Goal: Communication & Community: Answer question/provide support

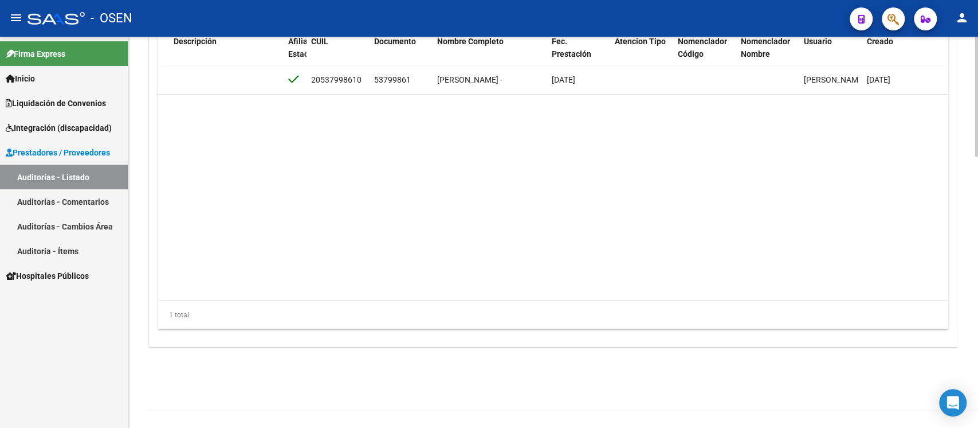
scroll to position [0, 617]
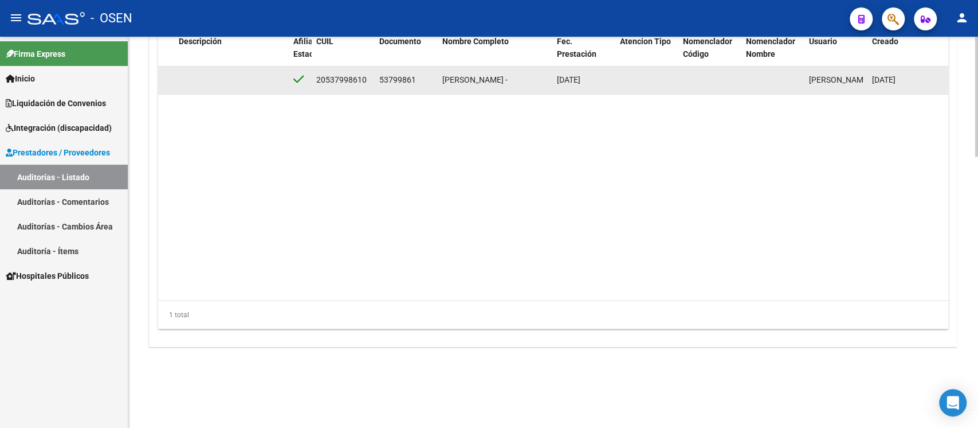
click at [386, 80] on span "53799861" at bounding box center [397, 79] width 37 height 9
copy span "53799861"
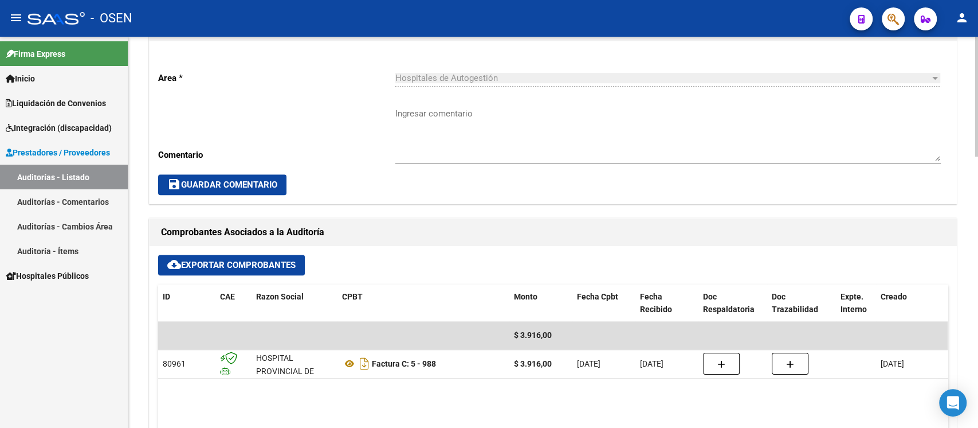
scroll to position [0, 0]
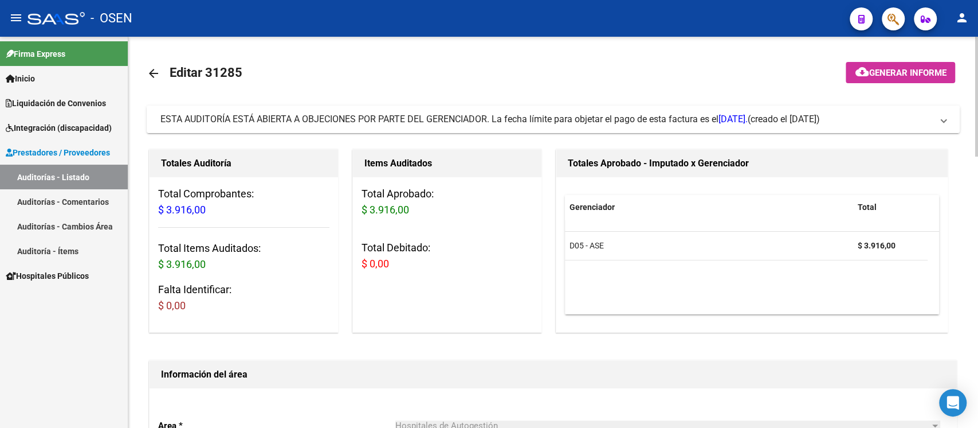
click at [354, 120] on span "ESTA AUDITORÍA ESTÁ ABIERTA A OBJECIONES POR PARTE DEL GERENCIADOR. La fecha lí…" at bounding box center [453, 118] width 587 height 11
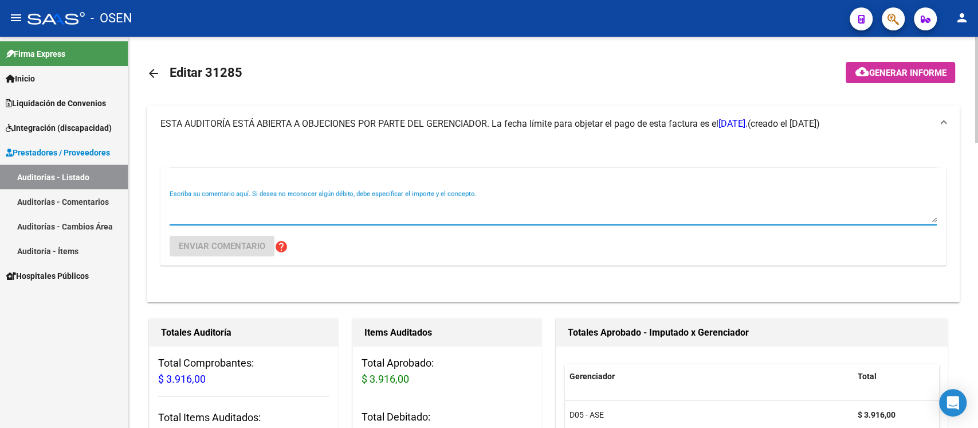
click at [358, 207] on textarea "Escriba su comentario aquí. Si desea no reconocer algún débito, debe especifica…" at bounding box center [553, 210] width 767 height 23
click at [191, 218] on textarea "ok" at bounding box center [553, 210] width 767 height 23
type textarea "AF OK"
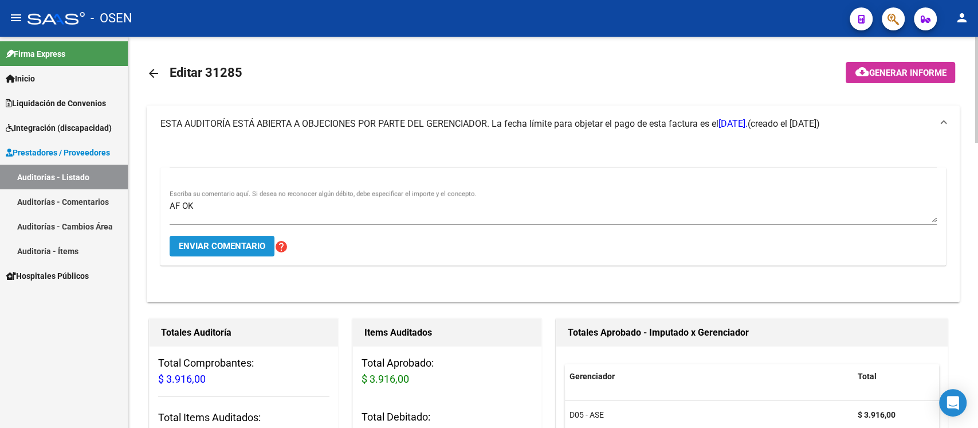
click at [221, 248] on span "Enviar comentario" at bounding box center [222, 246] width 87 height 10
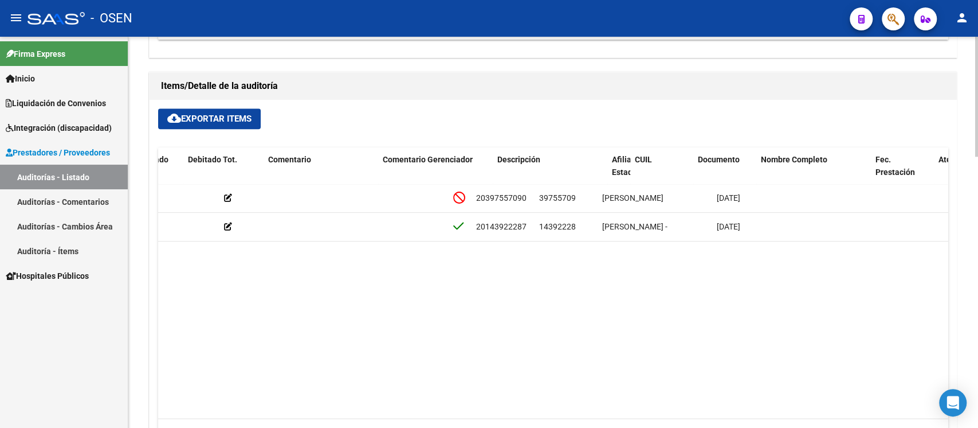
scroll to position [0, 587]
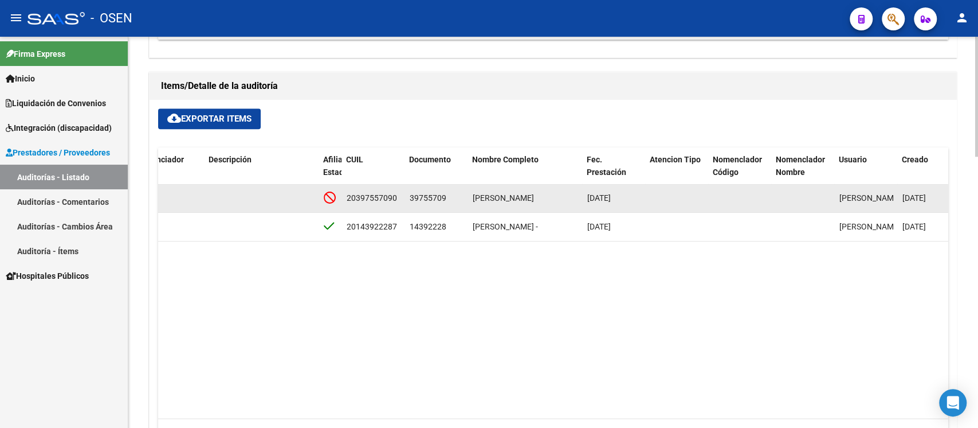
click at [421, 194] on span "39755709" at bounding box center [428, 197] width 37 height 9
copy span "39755709"
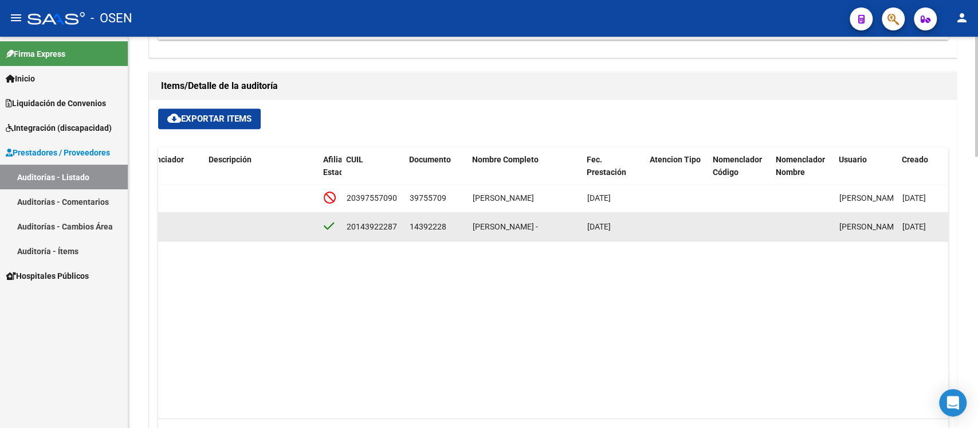
click at [425, 222] on span "14392228" at bounding box center [428, 226] width 37 height 9
copy span "14392228"
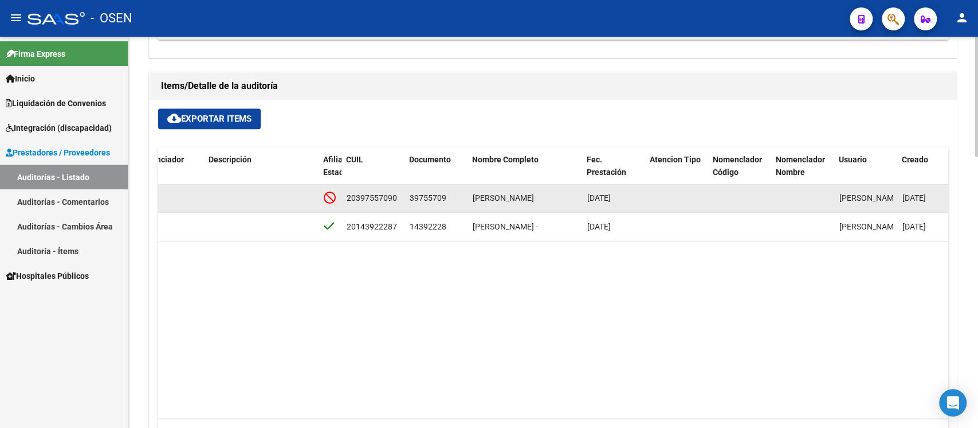
click at [417, 197] on span "39755709" at bounding box center [428, 197] width 37 height 9
click at [417, 195] on span "39755709" at bounding box center [428, 197] width 37 height 9
copy span "39755709"
click at [373, 198] on div "20397557090" at bounding box center [372, 197] width 50 height 13
click at [446, 196] on div "39755709" at bounding box center [437, 197] width 54 height 13
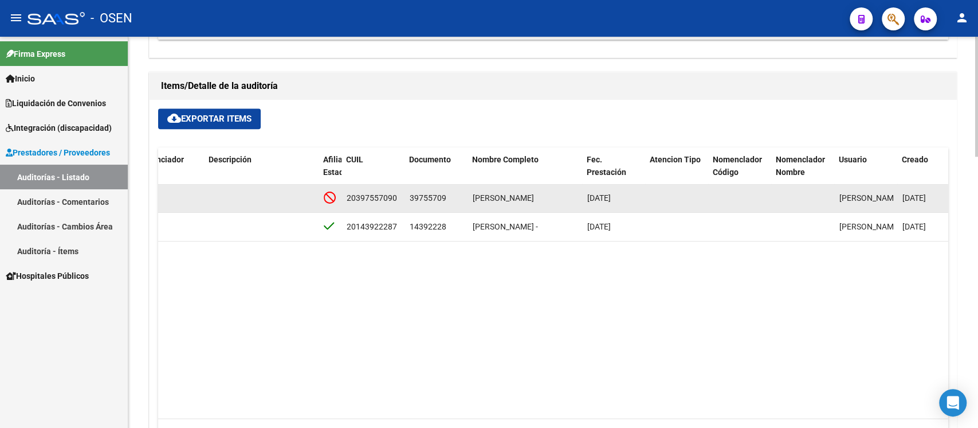
click at [436, 195] on span "39755709" at bounding box center [428, 197] width 37 height 9
copy span "39755709"
click at [518, 196] on span "GIMENEZ ALEXIS AGUSTIN" at bounding box center [503, 197] width 61 height 9
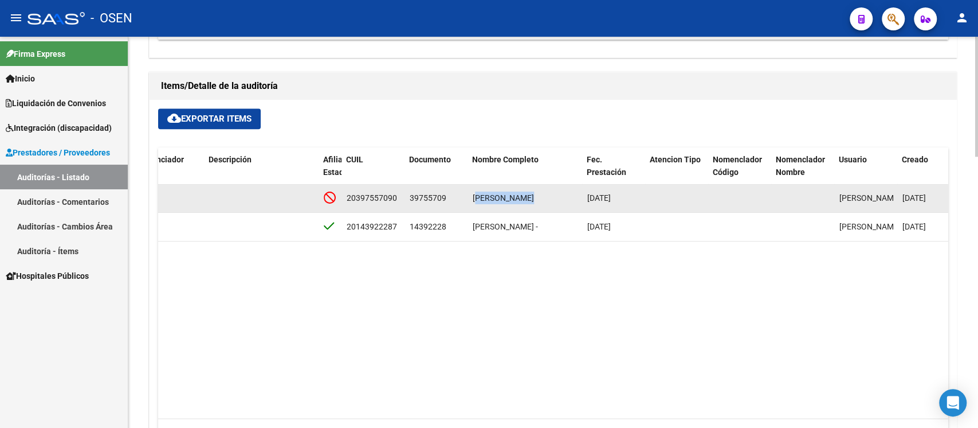
click at [518, 195] on span "GIMENEZ ALEXIS AGUSTIN" at bounding box center [503, 197] width 61 height 9
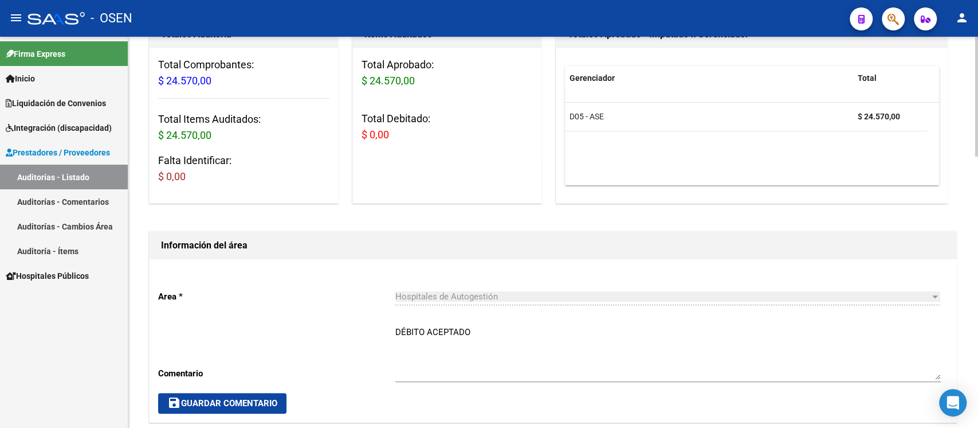
scroll to position [152, 0]
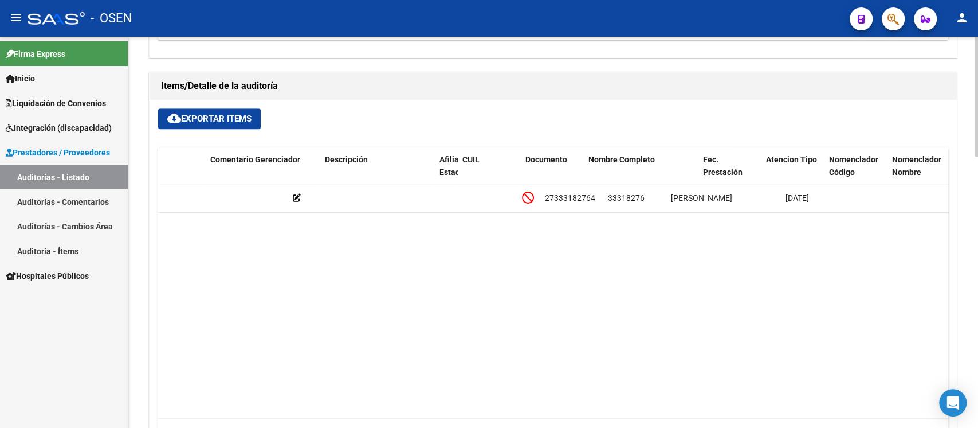
scroll to position [0, 471]
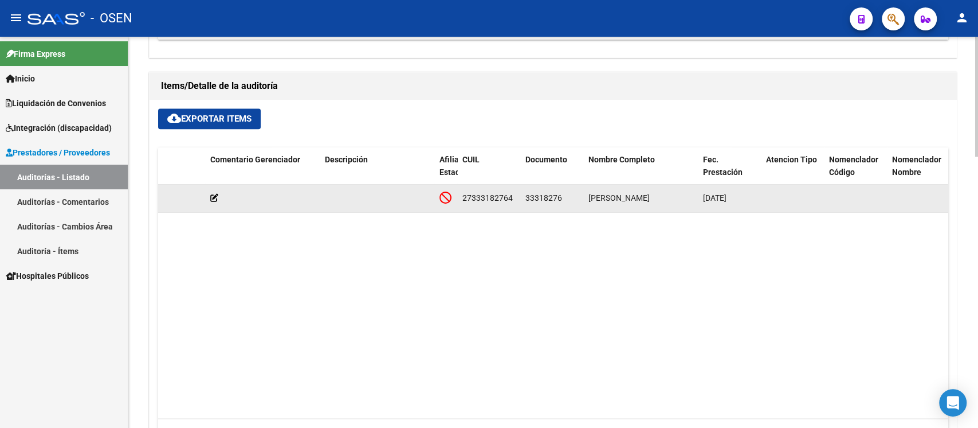
click at [529, 193] on span "33318276" at bounding box center [544, 197] width 37 height 9
copy span "33318276"
click at [491, 198] on div "27333182764" at bounding box center [487, 197] width 50 height 13
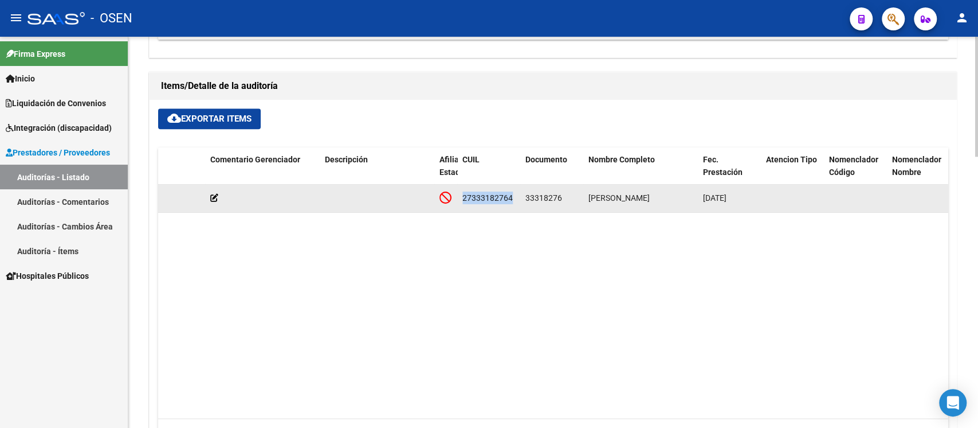
drag, startPoint x: 491, startPoint y: 198, endPoint x: 476, endPoint y: 195, distance: 15.3
click at [476, 195] on div "27333182764" at bounding box center [487, 197] width 50 height 13
click at [530, 199] on span "33318276" at bounding box center [544, 197] width 37 height 9
copy span "33318276"
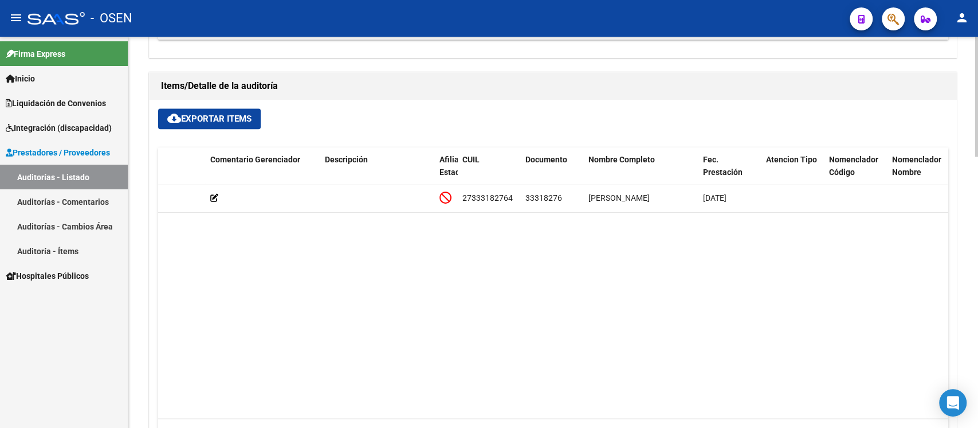
click at [540, 272] on datatable-body "164242 D05 - ASE $ 24.586,00 $ 24.586,00 $ 0,00 27333182764 33318276 SERAFIN VI…" at bounding box center [553, 301] width 790 height 234
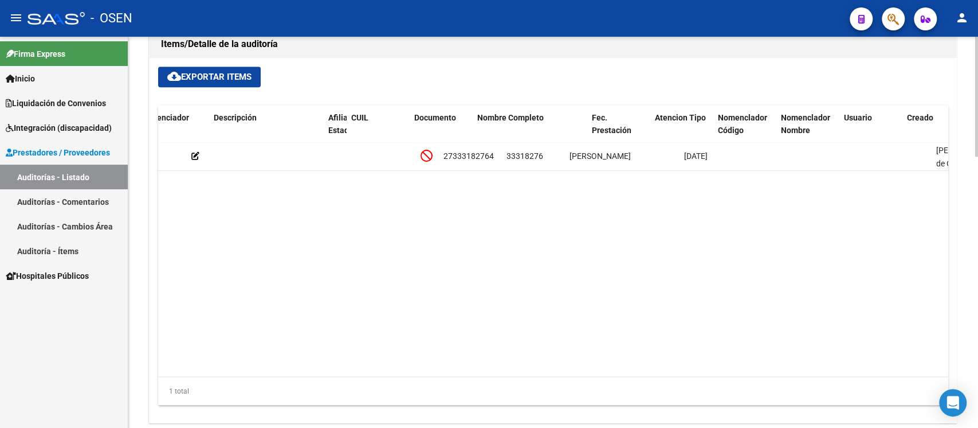
scroll to position [0, 582]
click at [273, 326] on datatable-body "164242 D05 - ASE $ 24.586,00 $ 24.586,00 $ 0,00 27333182764 33318276 SERAFIN VI…" at bounding box center [553, 259] width 790 height 234
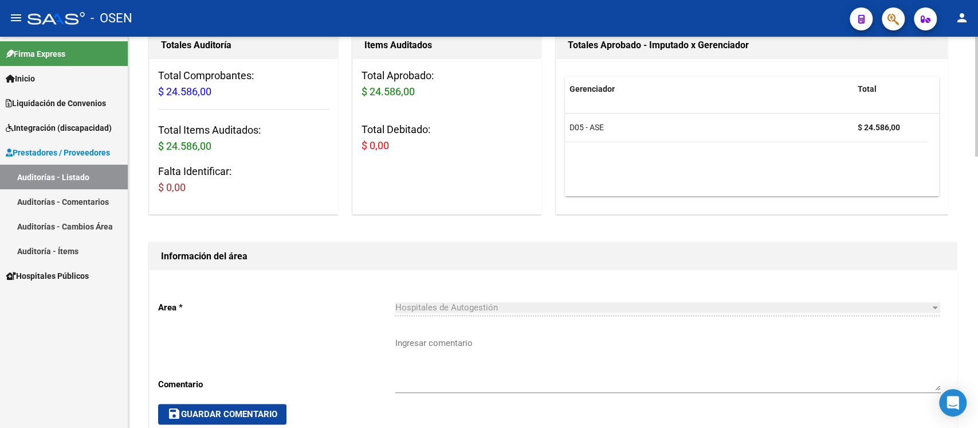
scroll to position [0, 0]
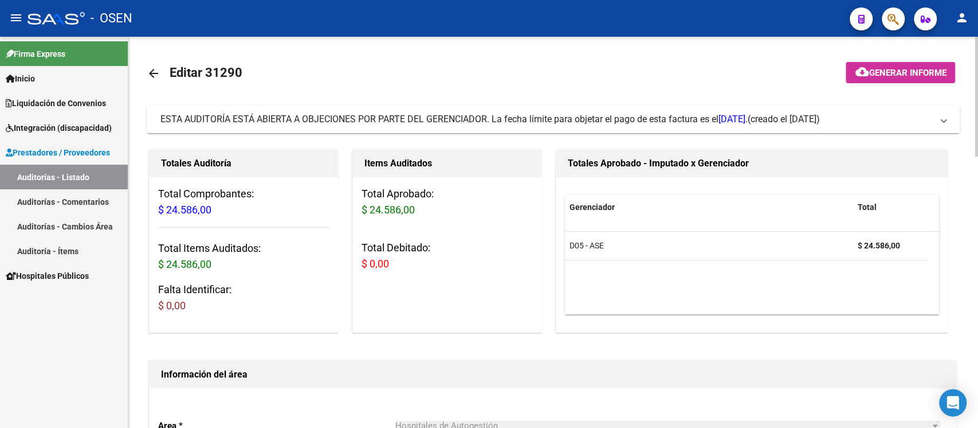
click at [284, 120] on span "ESTA AUDITORÍA ESTÁ ABIERTA A OBJECIONES POR PARTE DEL GERENCIADOR. La fecha lí…" at bounding box center [453, 118] width 587 height 11
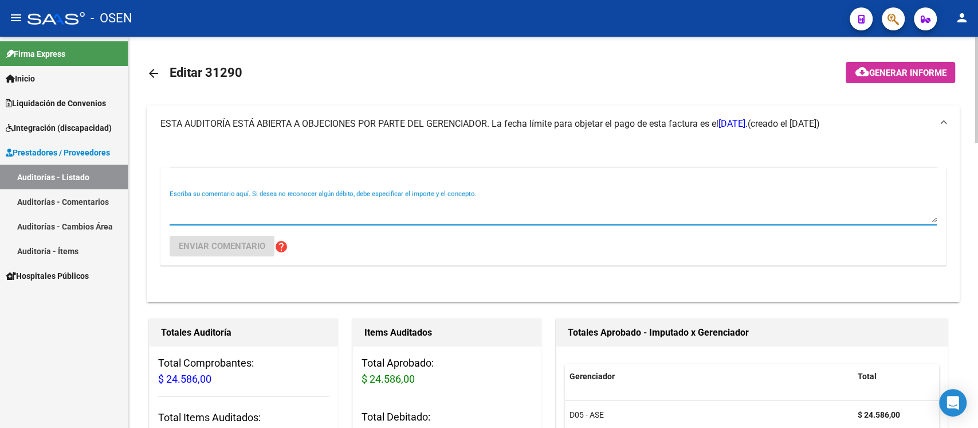
click at [280, 217] on textarea "Escriba su comentario aquí. Si desea no reconocer algún débito, debe especifica…" at bounding box center [553, 210] width 767 height 23
type textarea "af ok"
click at [253, 247] on span "Enviar comentario" at bounding box center [222, 246] width 87 height 10
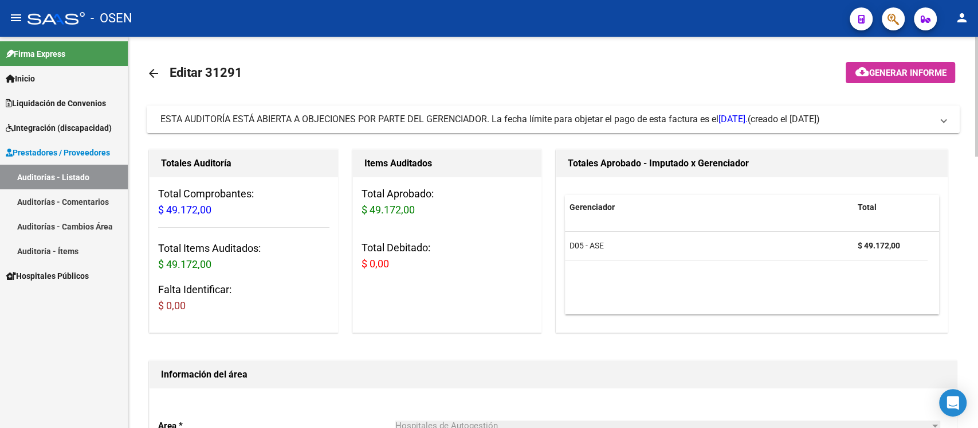
click at [250, 114] on span "ESTA AUDITORÍA ESTÁ ABIERTA A OBJECIONES POR PARTE DEL GERENCIADOR. La fecha lí…" at bounding box center [453, 118] width 587 height 11
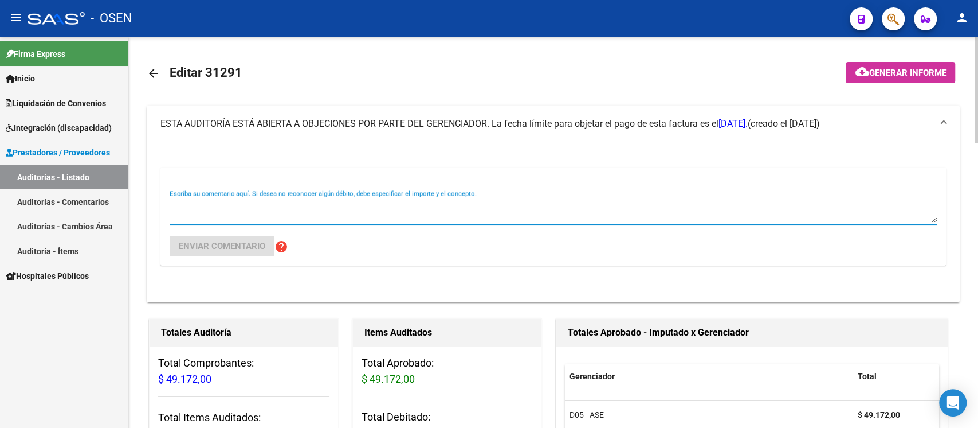
click at [197, 216] on textarea "Escriba su comentario aquí. Si desea no reconocer algún débito, debe especifica…" at bounding box center [553, 210] width 767 height 23
type textarea "a"
type textarea "AF OK"
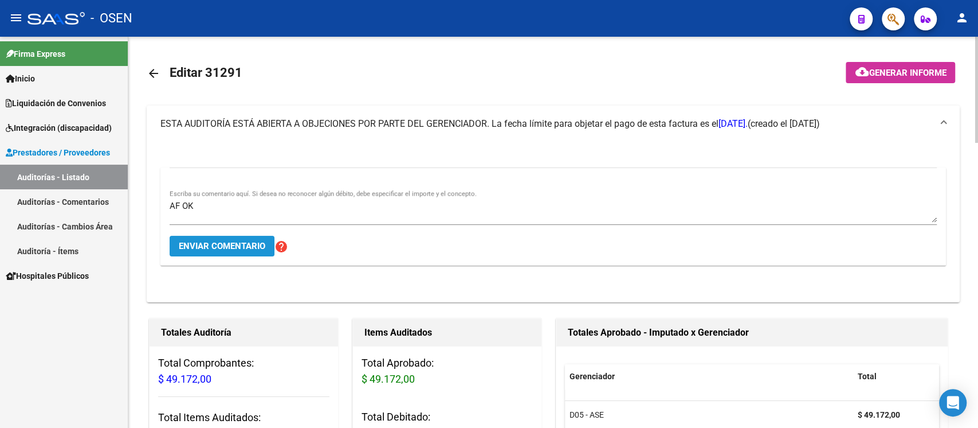
click at [222, 250] on span "Enviar comentario" at bounding box center [222, 246] width 87 height 10
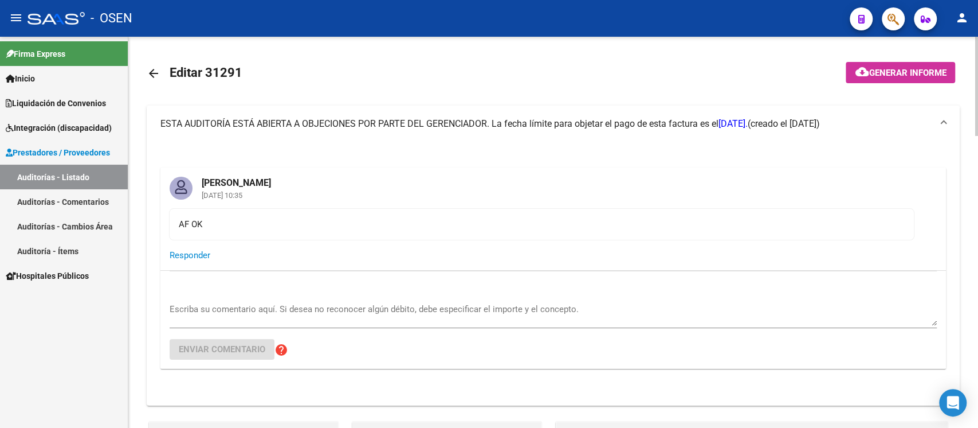
click at [154, 73] on mat-icon "arrow_back" at bounding box center [154, 73] width 14 height 14
click at [406, 178] on mat-card-header "[PERSON_NAME] [DATE] 10:35" at bounding box center [553, 187] width 786 height 41
click at [153, 67] on mat-icon "arrow_back" at bounding box center [154, 73] width 14 height 14
click at [148, 72] on mat-icon "arrow_back" at bounding box center [154, 73] width 14 height 14
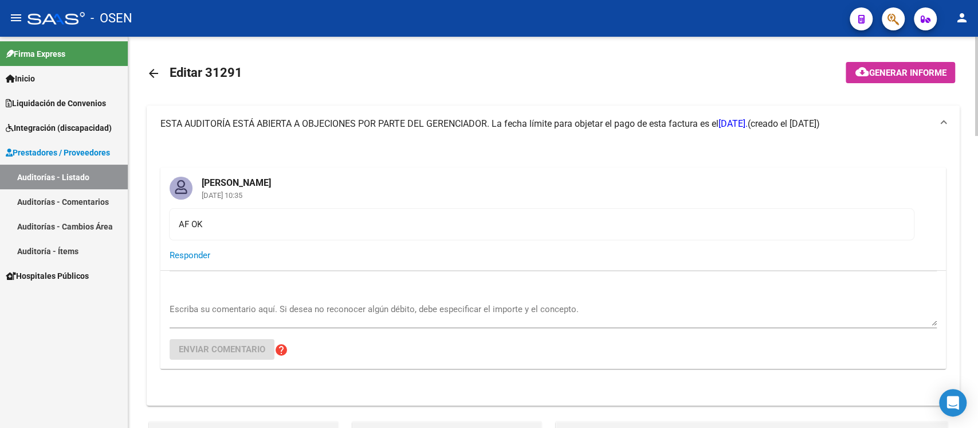
click at [156, 72] on mat-icon "arrow_back" at bounding box center [154, 73] width 14 height 14
click at [156, 71] on mat-icon "arrow_back" at bounding box center [154, 73] width 14 height 14
